Goal: Task Accomplishment & Management: Use online tool/utility

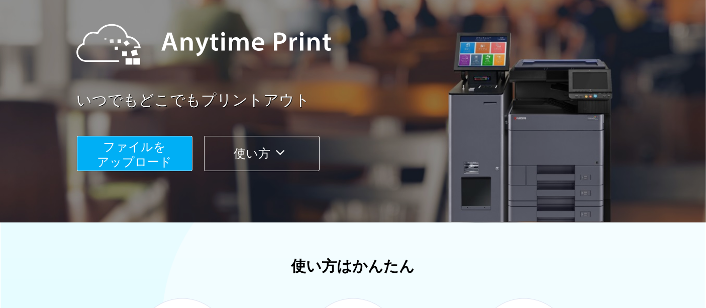
scroll to position [167, 0]
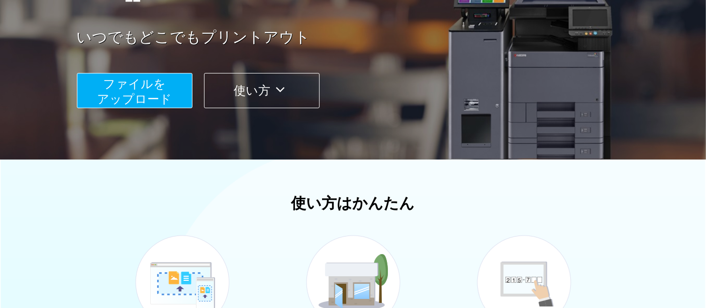
click at [272, 94] on button "使い方" at bounding box center [262, 90] width 116 height 35
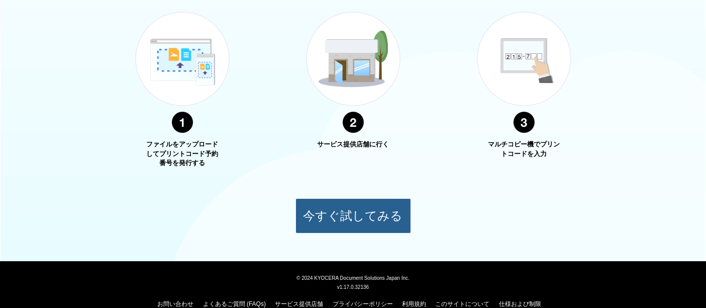
scroll to position [406, 0]
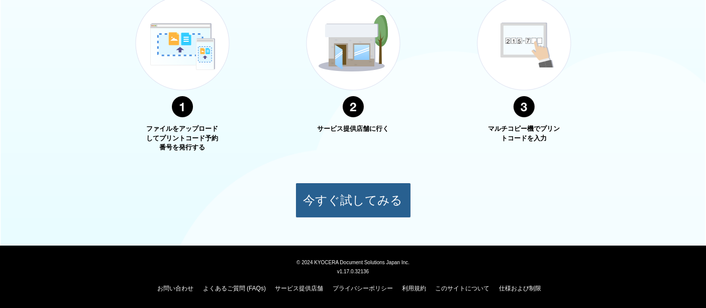
click at [360, 200] on button "今すぐ試してみる" at bounding box center [354, 199] width 116 height 35
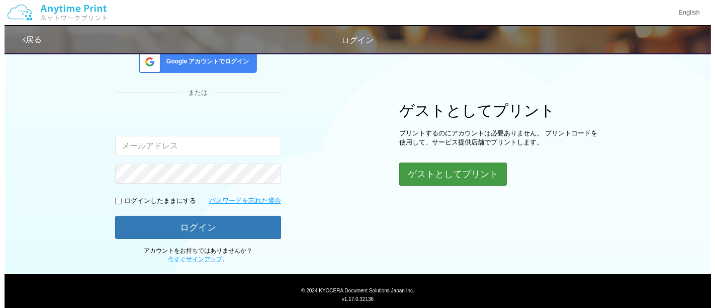
scroll to position [121, 0]
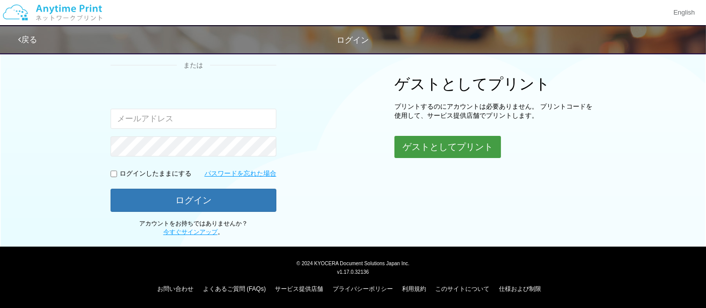
click at [450, 152] on button "ゲストとしてプリント" at bounding box center [448, 147] width 107 height 22
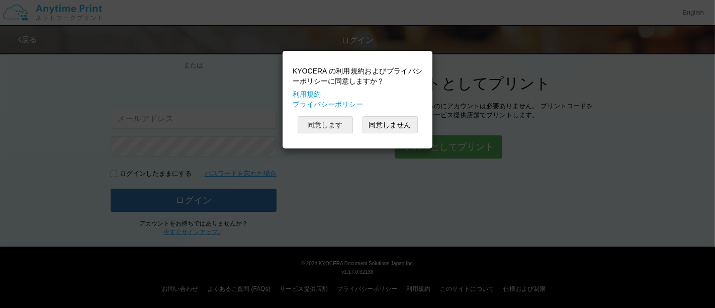
click at [315, 127] on button "同意します" at bounding box center [325, 124] width 55 height 17
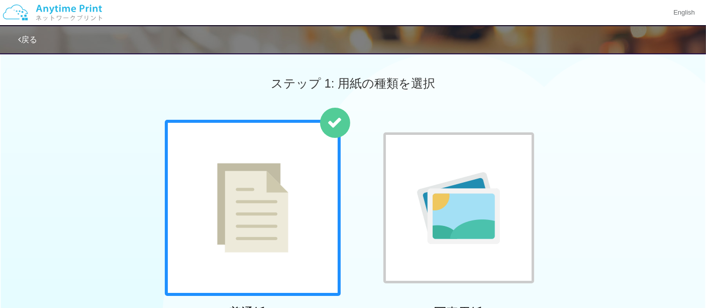
click at [295, 180] on div at bounding box center [253, 208] width 176 height 176
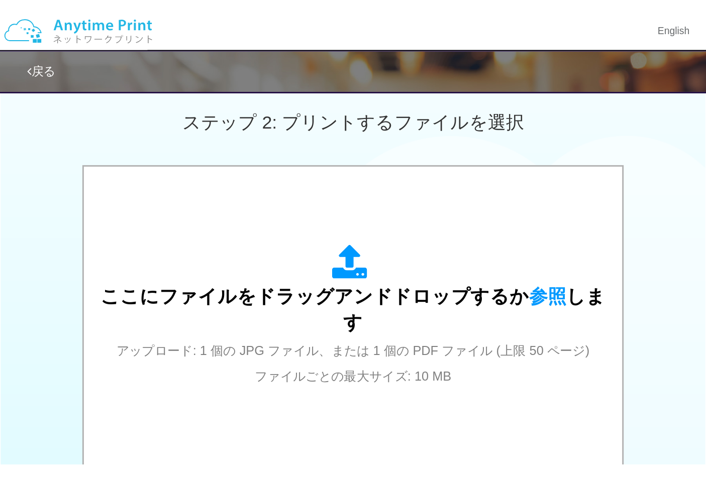
scroll to position [279, 0]
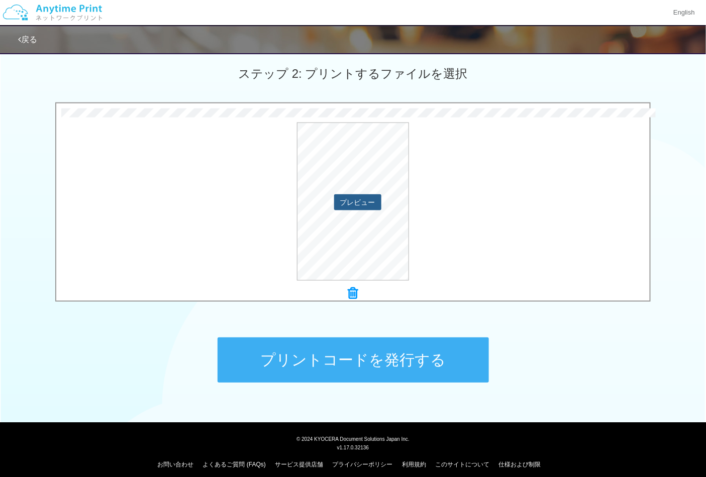
click at [355, 203] on button "プレビュー" at bounding box center [357, 203] width 47 height 16
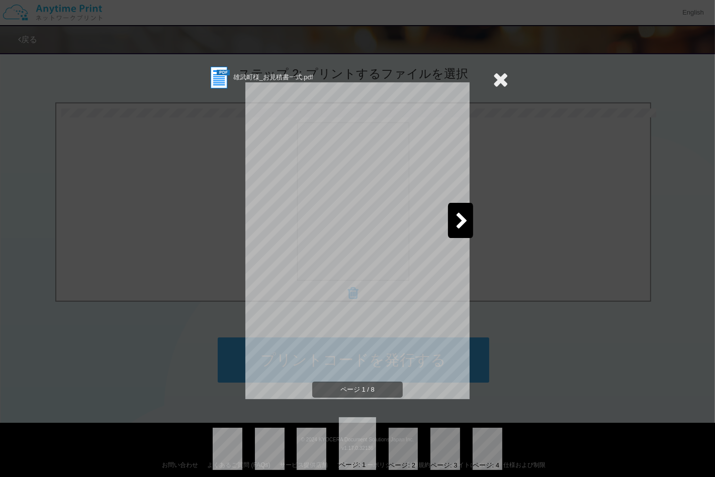
click at [463, 222] on icon at bounding box center [461, 222] width 13 height 18
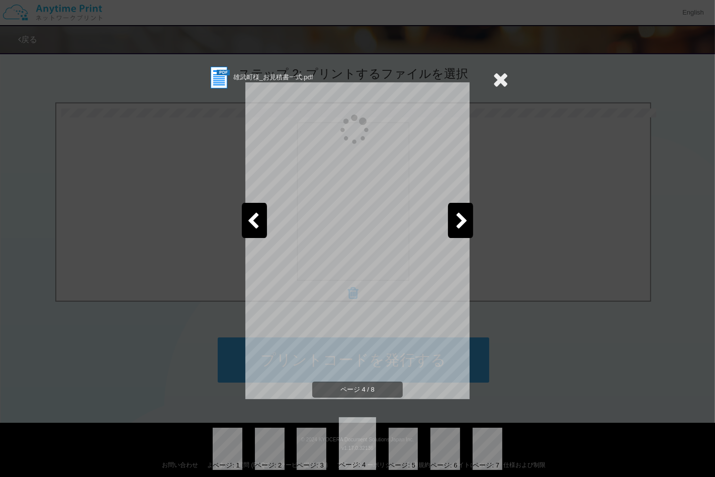
click at [463, 222] on icon at bounding box center [461, 222] width 13 height 18
click at [456, 222] on icon at bounding box center [461, 222] width 13 height 18
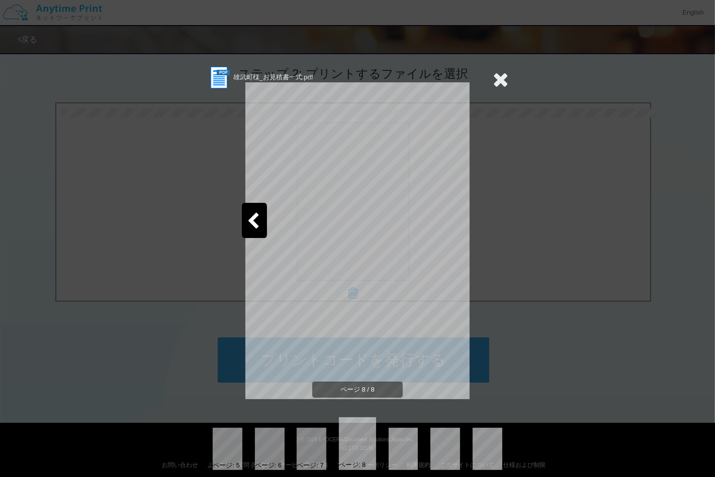
click at [495, 69] on icon at bounding box center [501, 79] width 16 height 20
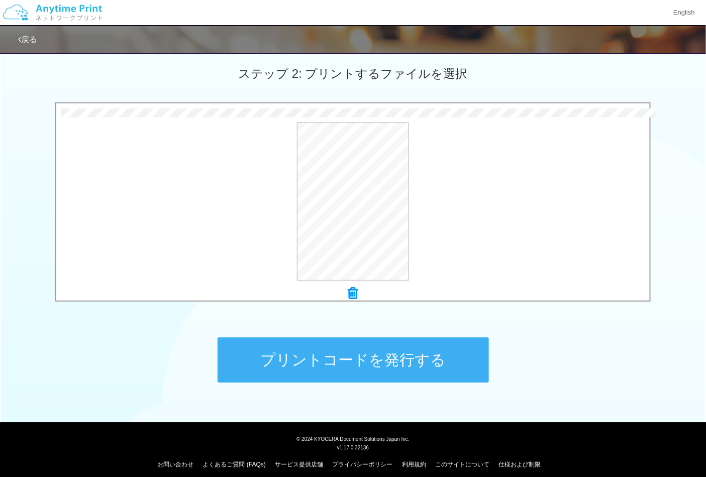
scroll to position [287, 0]
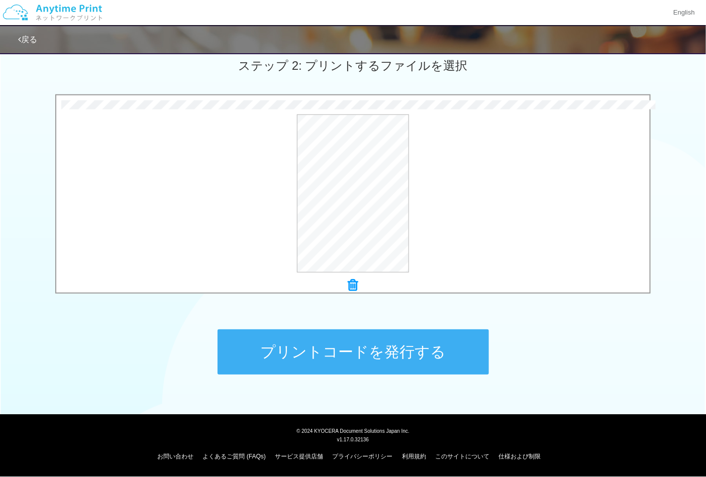
click at [338, 307] on button "プリントコードを発行する" at bounding box center [353, 352] width 271 height 45
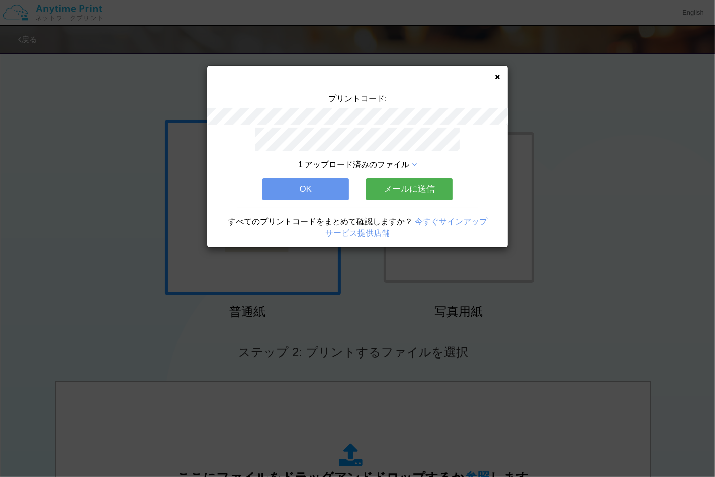
click at [415, 161] on icon at bounding box center [414, 165] width 5 height 8
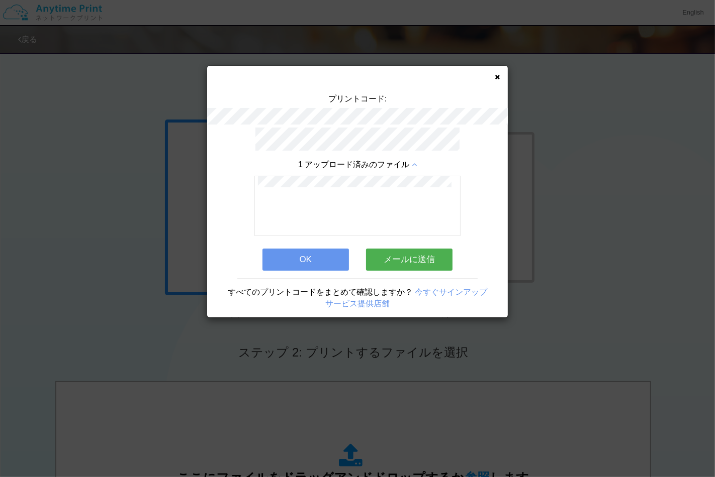
click at [414, 161] on icon at bounding box center [414, 165] width 5 height 8
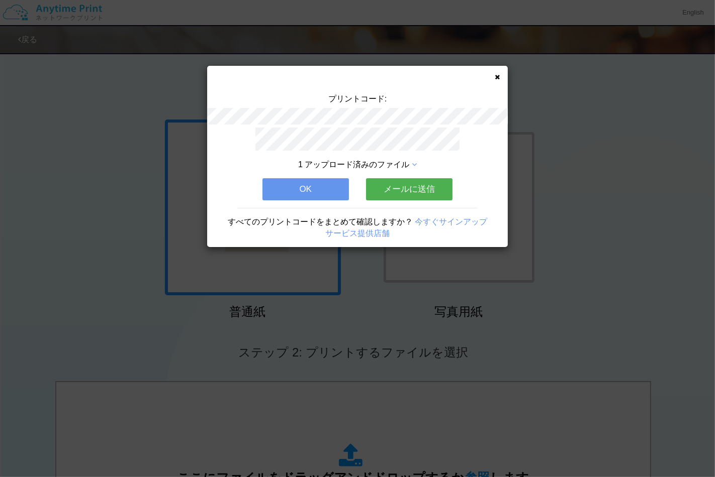
click at [308, 184] on button "OK" at bounding box center [305, 189] width 86 height 22
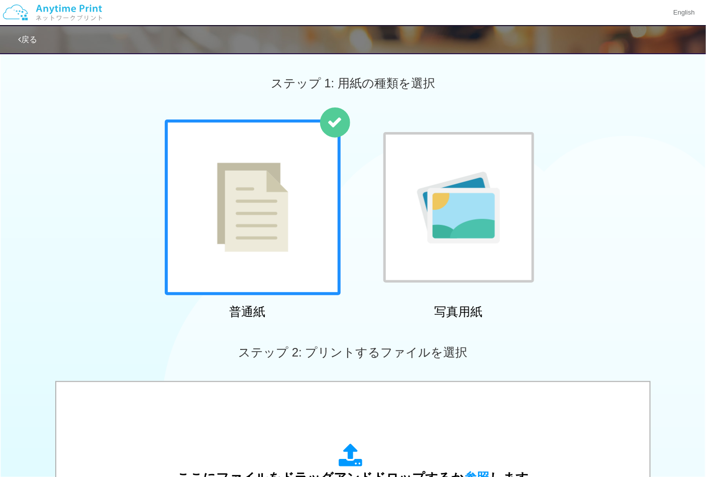
click at [30, 35] on link "戻る" at bounding box center [27, 39] width 19 height 9
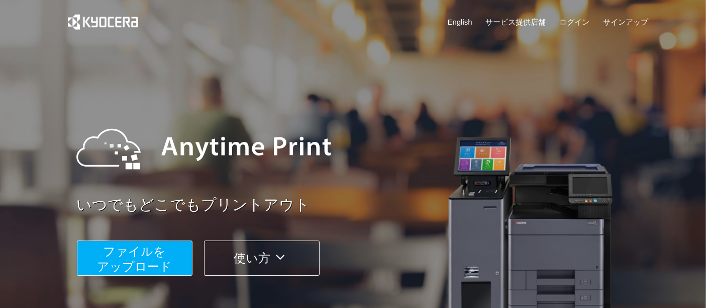
drag, startPoint x: 619, startPoint y: 51, endPoint x: 647, endPoint y: 151, distance: 103.8
click at [647, 151] on div at bounding box center [360, 149] width 589 height 90
drag, startPoint x: 639, startPoint y: 2, endPoint x: 500, endPoint y: 86, distance: 163.1
click at [500, 86] on div "いつでもどこでもプリントアウト ファイルを ​​アップロード 使い方" at bounding box center [353, 189] width 603 height 281
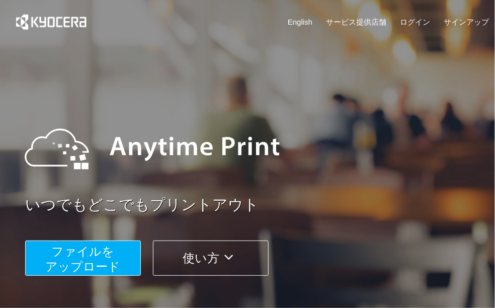
drag, startPoint x: 632, startPoint y: 15, endPoint x: 420, endPoint y: 131, distance: 241.8
click at [420, 131] on div at bounding box center [255, 149] width 480 height 90
drag, startPoint x: 492, startPoint y: 39, endPoint x: 410, endPoint y: 113, distance: 109.6
click at [410, 113] on div at bounding box center [255, 149] width 480 height 90
